Goal: Check status: Check status

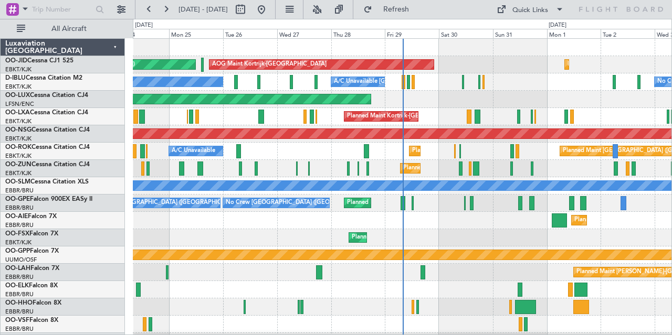
scroll to position [101, 0]
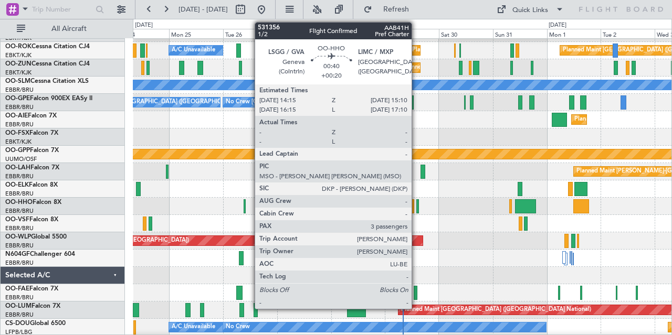
click at [417, 209] on div at bounding box center [417, 206] width 2 height 14
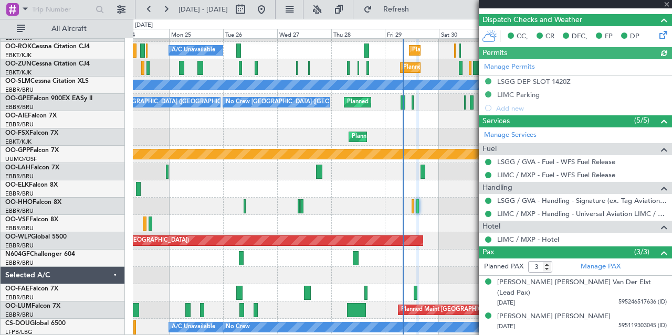
scroll to position [238, 0]
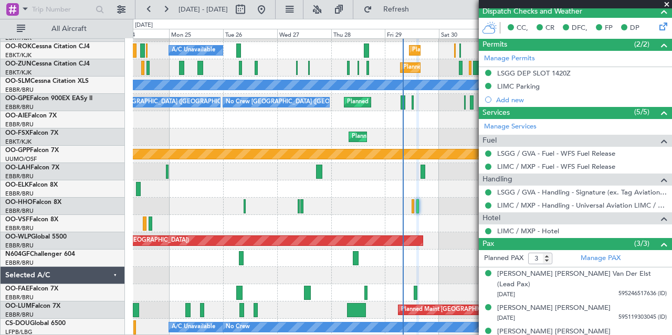
click at [665, 3] on span at bounding box center [666, 4] width 10 height 9
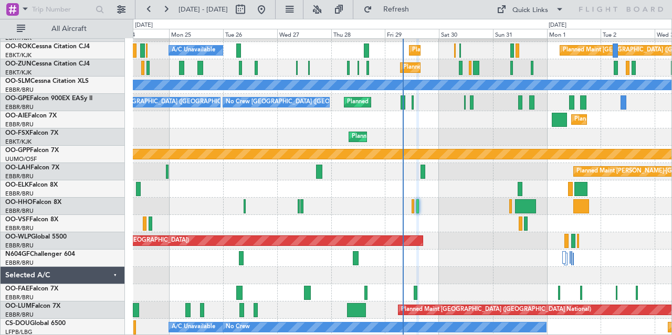
type input "0"
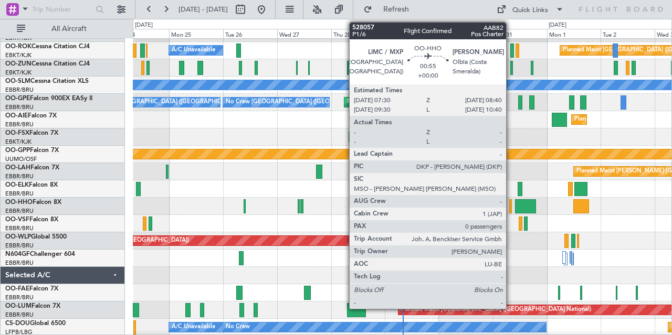
click at [511, 201] on div at bounding box center [510, 206] width 3 height 14
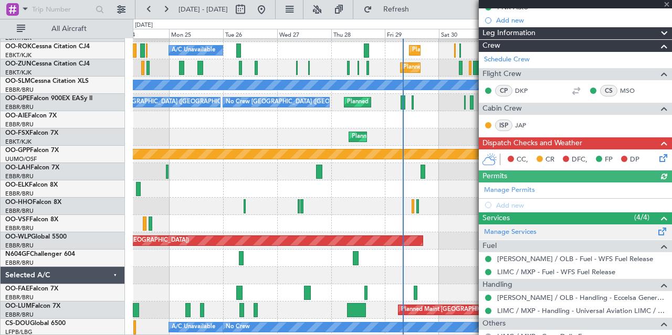
scroll to position [175, 0]
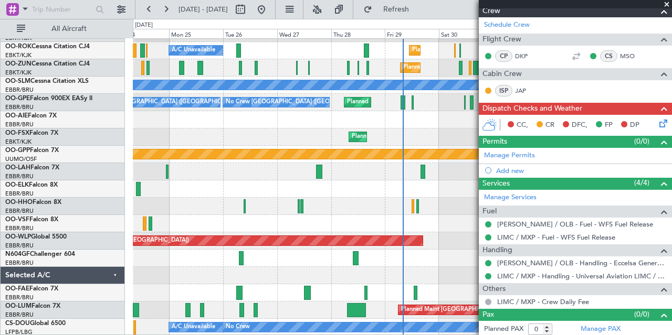
click at [665, 5] on span at bounding box center [666, 4] width 10 height 9
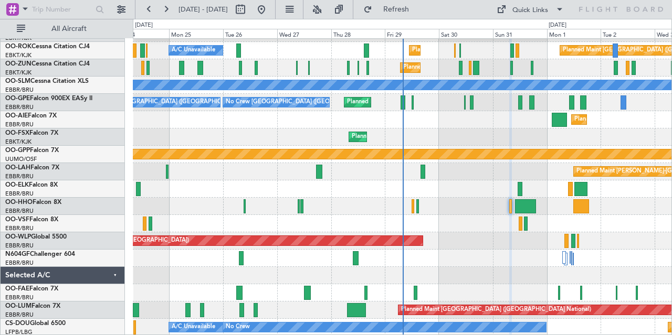
scroll to position [0, 0]
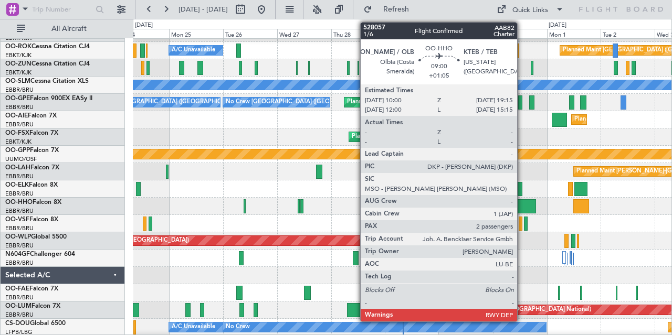
click at [522, 207] on div at bounding box center [525, 206] width 21 height 14
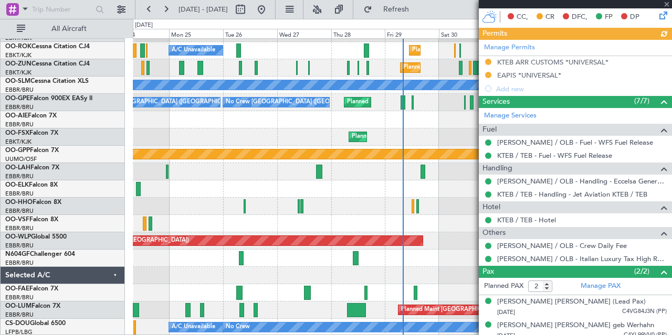
scroll to position [311, 0]
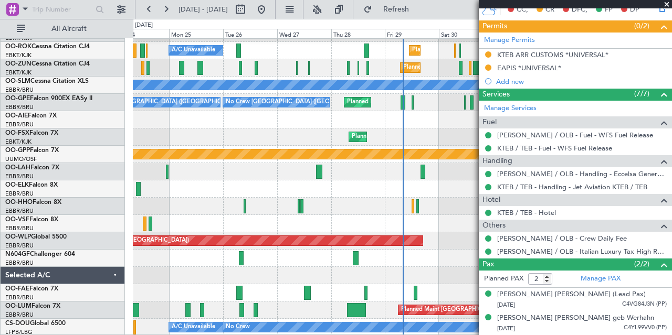
click at [667, 4] on span at bounding box center [666, 4] width 10 height 9
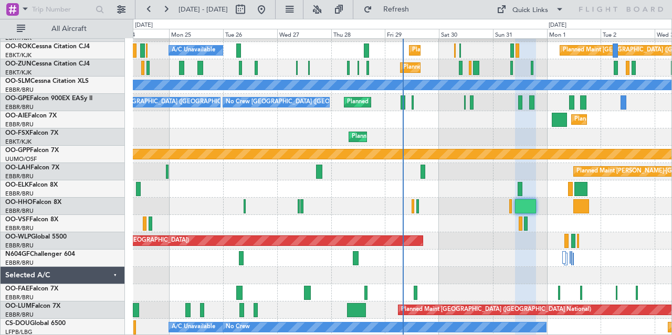
type input "0"
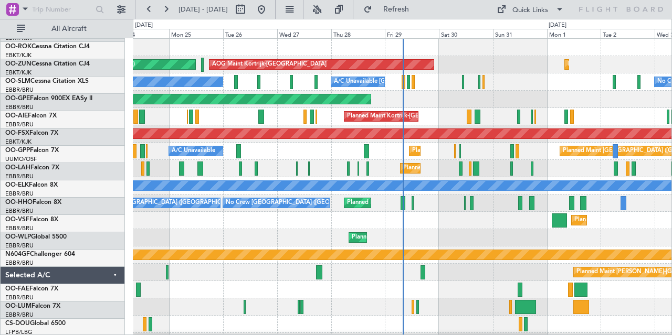
scroll to position [0, 0]
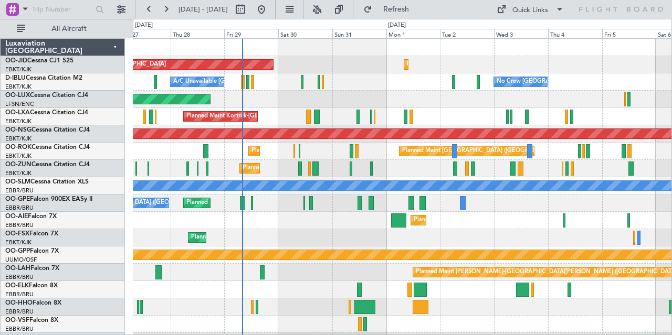
click at [390, 109] on div "AOG Maint Kortrijk-[GEOGRAPHIC_DATA] Planned Maint [GEOGRAPHIC_DATA]-[GEOGRAPHI…" at bounding box center [402, 238] width 539 height 398
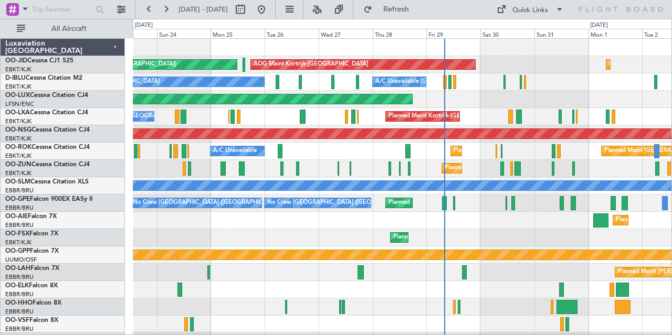
click at [434, 207] on div "No Crew [GEOGRAPHIC_DATA] ([GEOGRAPHIC_DATA] National) Planned Maint [GEOGRAPHI…" at bounding box center [402, 203] width 539 height 17
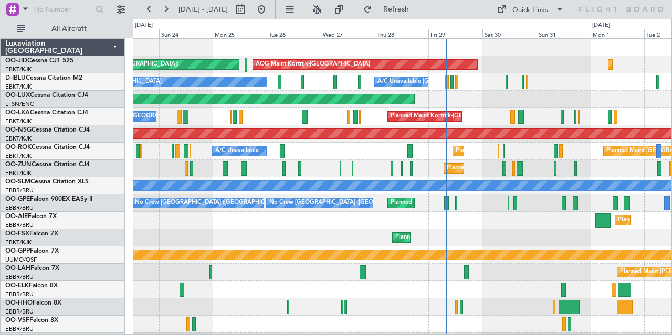
click at [495, 69] on div "AOG Maint Kortrijk-[GEOGRAPHIC_DATA] Planned Maint [GEOGRAPHIC_DATA]-[GEOGRAPHI…" at bounding box center [402, 64] width 539 height 17
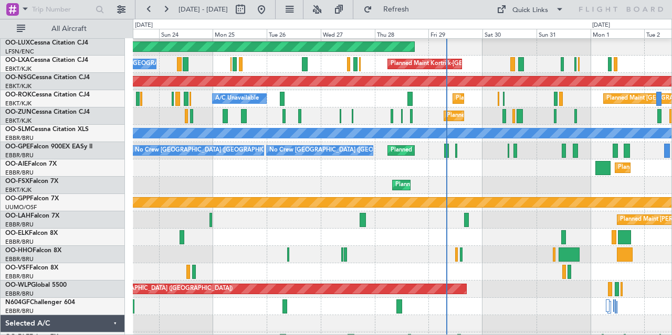
scroll to position [101, 0]
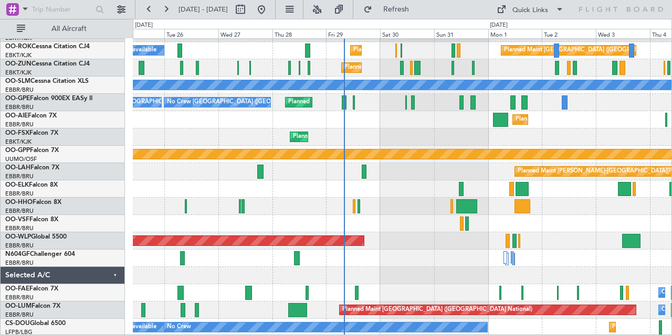
click at [428, 243] on div "Planned Maint [GEOGRAPHIC_DATA] ([GEOGRAPHIC_DATA])" at bounding box center [402, 240] width 539 height 17
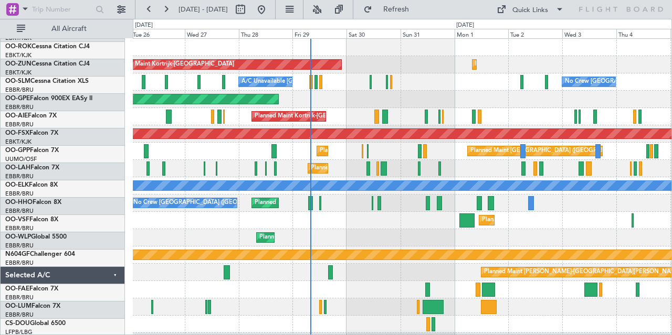
scroll to position [0, 0]
